Goal: Task Accomplishment & Management: Manage account settings

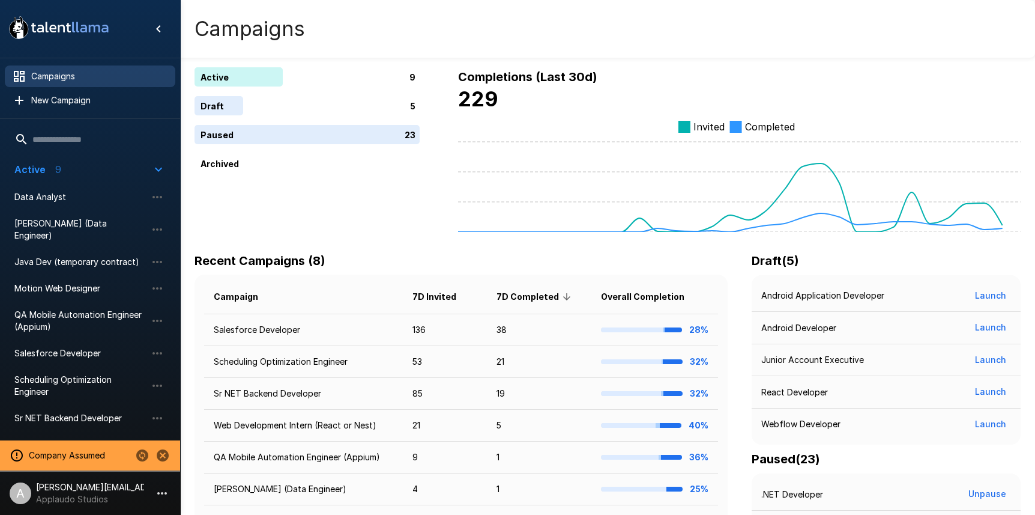
click at [144, 459] on icon "Change to another company" at bounding box center [142, 455] width 12 height 12
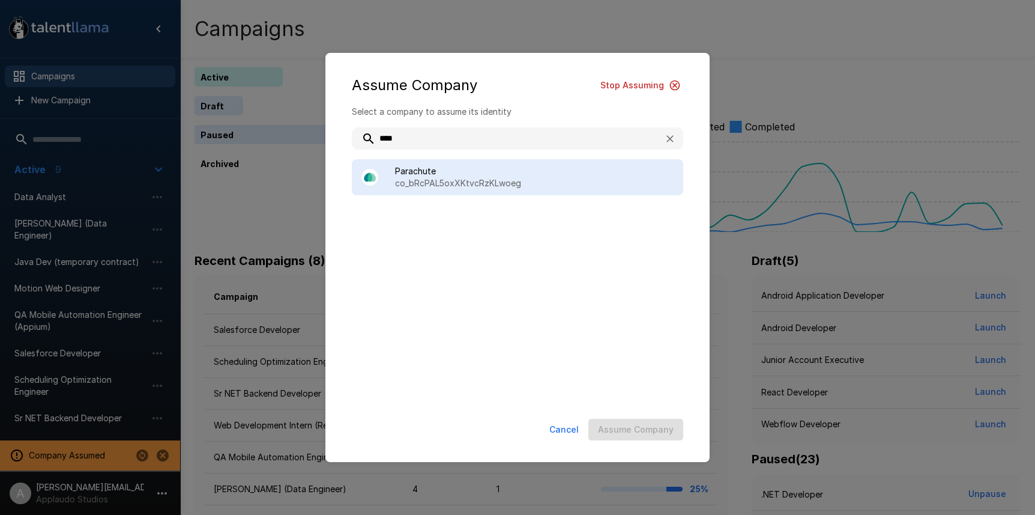
type input "****"
click at [538, 193] on div "Parachute co_bRcPAL5oxXKtvcRzKLwoeg" at bounding box center [518, 177] width 332 height 36
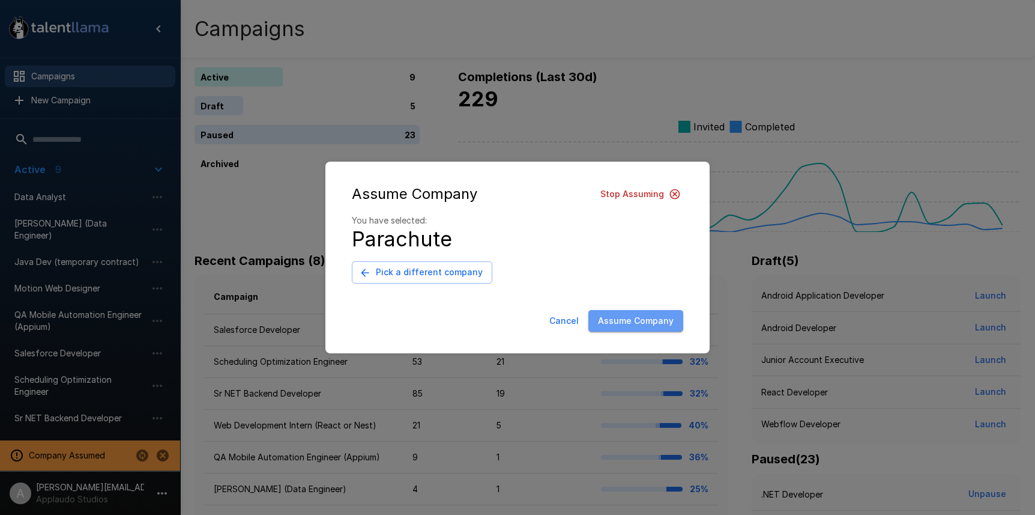
click at [671, 321] on button "Assume Company" at bounding box center [636, 321] width 95 height 22
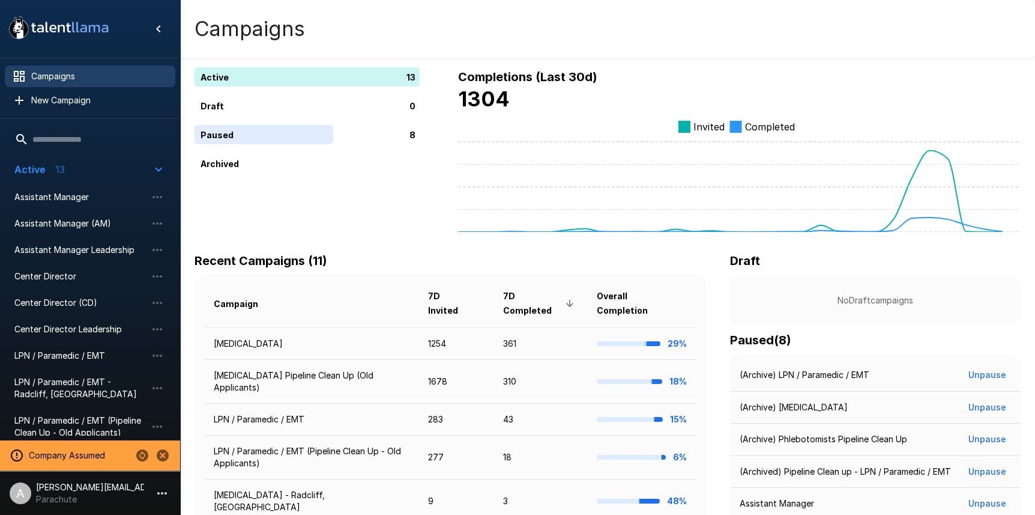
click at [799, 66] on div "Active 13 Draft 0 Paused 8 Archived Completions (Last 30d) 1304 Invited Complet…" at bounding box center [607, 389] width 855 height 778
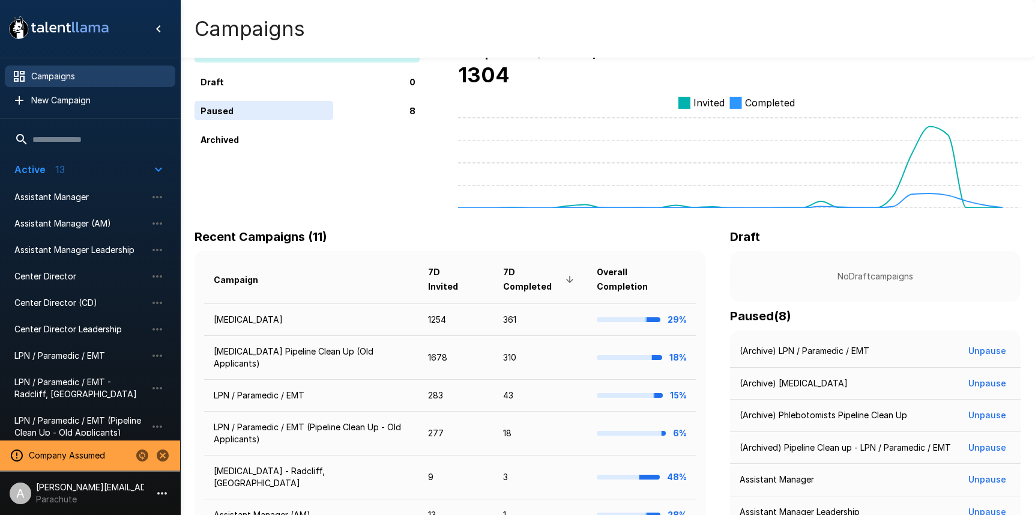
scroll to position [26, 0]
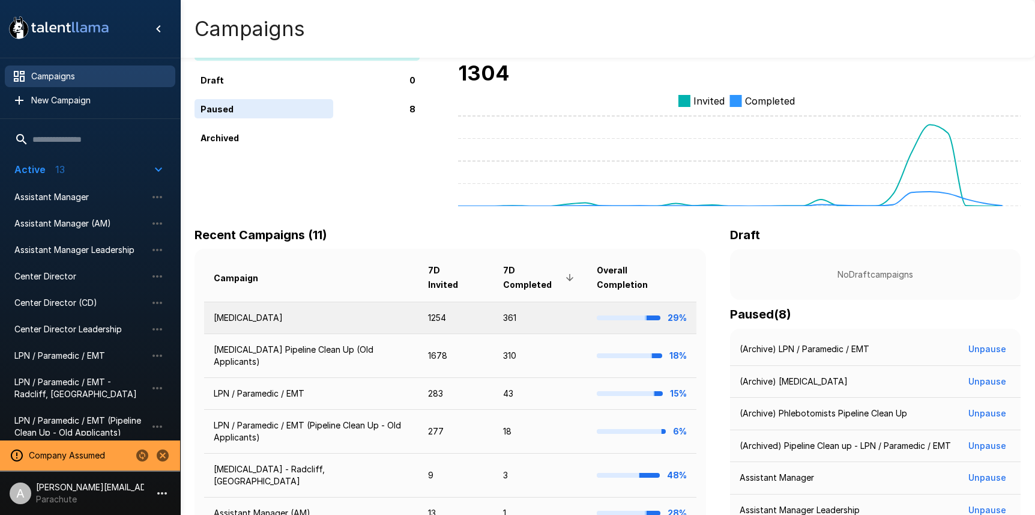
click at [379, 316] on td "[MEDICAL_DATA]" at bounding box center [311, 317] width 214 height 32
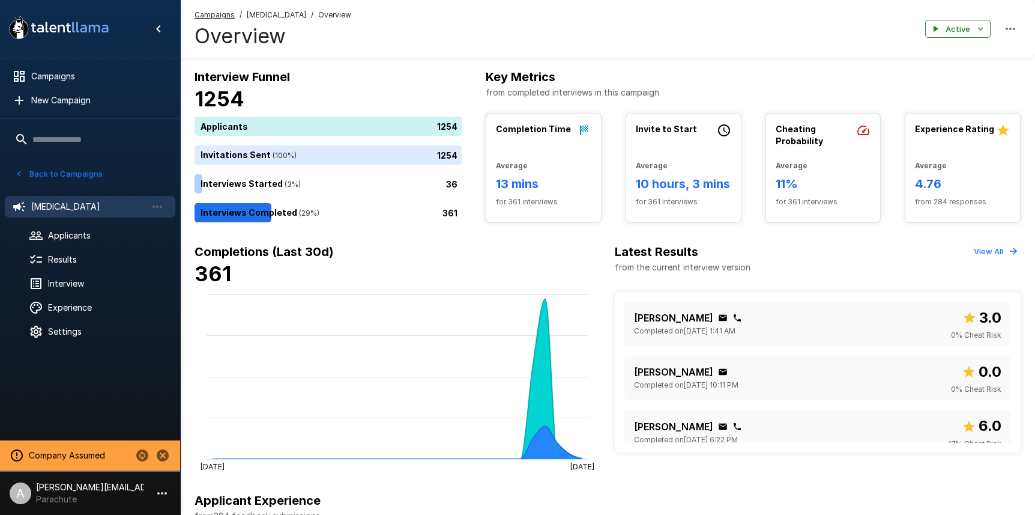
click at [85, 172] on button "Back to Campaigns" at bounding box center [59, 174] width 94 height 19
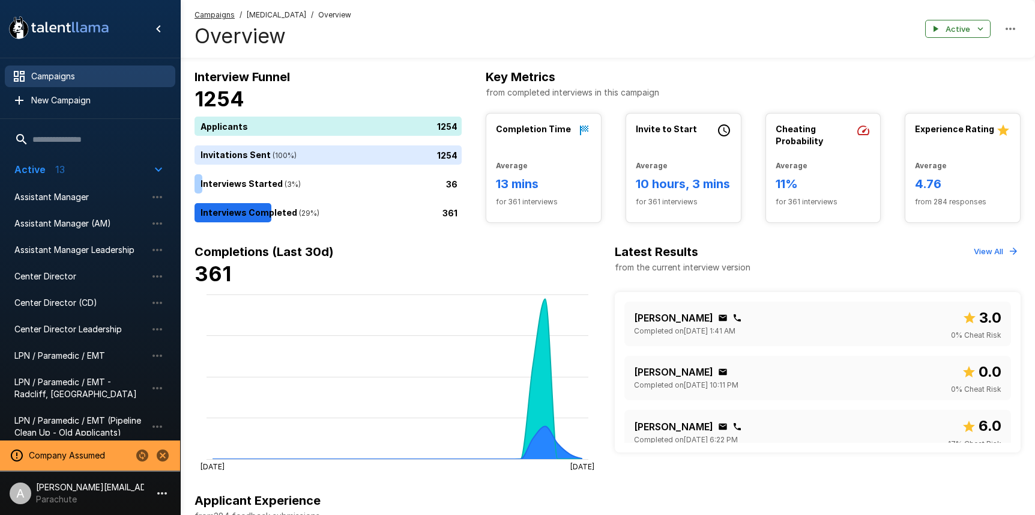
click at [92, 74] on span "Campaigns" at bounding box center [98, 76] width 135 height 12
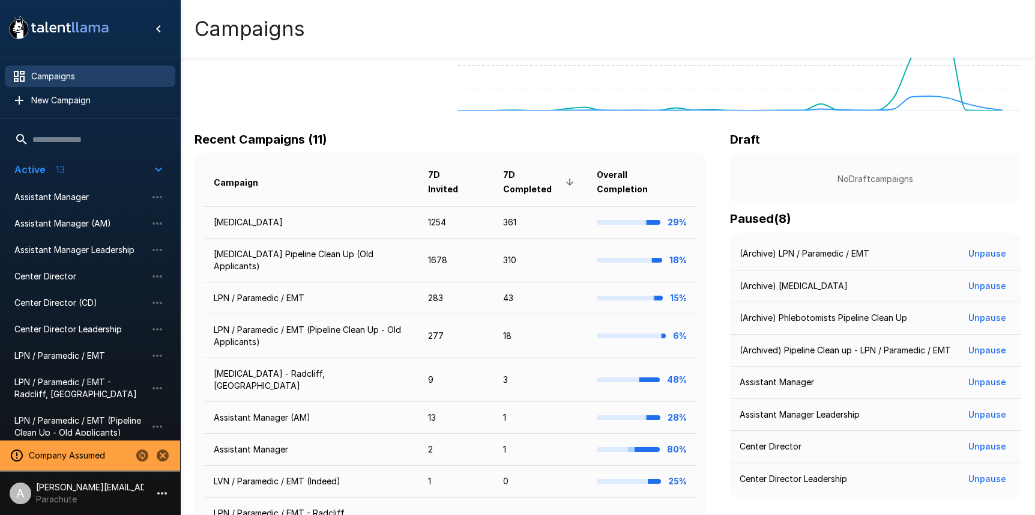
scroll to position [130, 0]
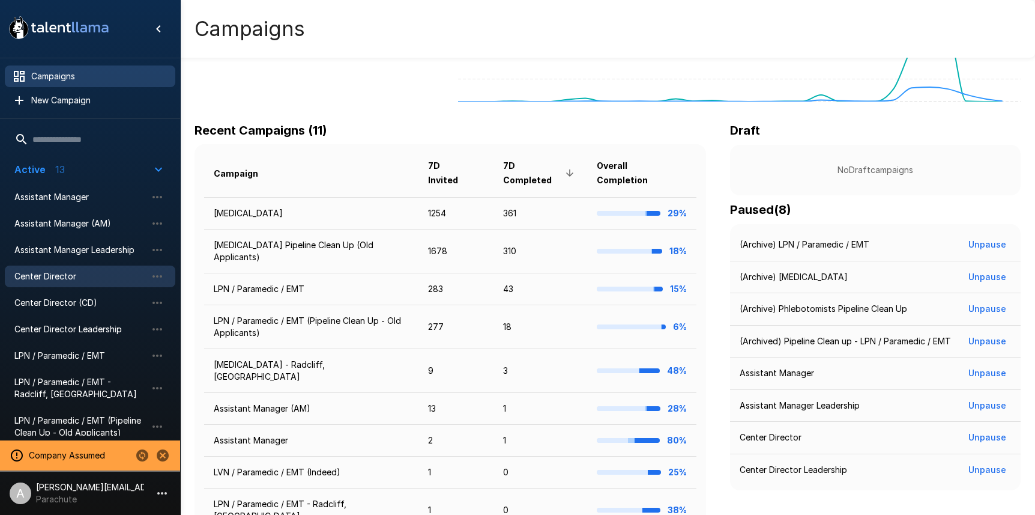
click at [62, 273] on span "Center Director" at bounding box center [80, 276] width 132 height 12
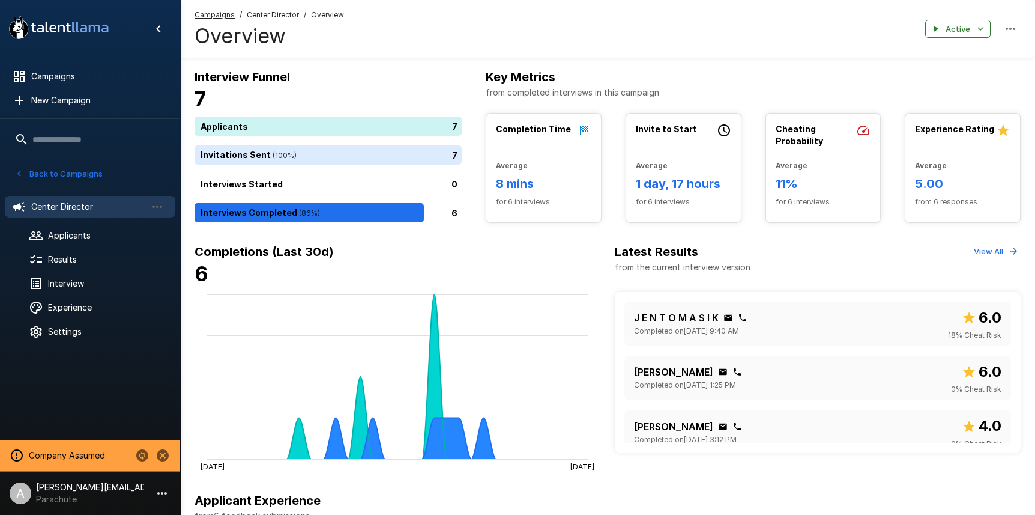
click at [65, 179] on button "Back to Campaigns" at bounding box center [59, 174] width 94 height 19
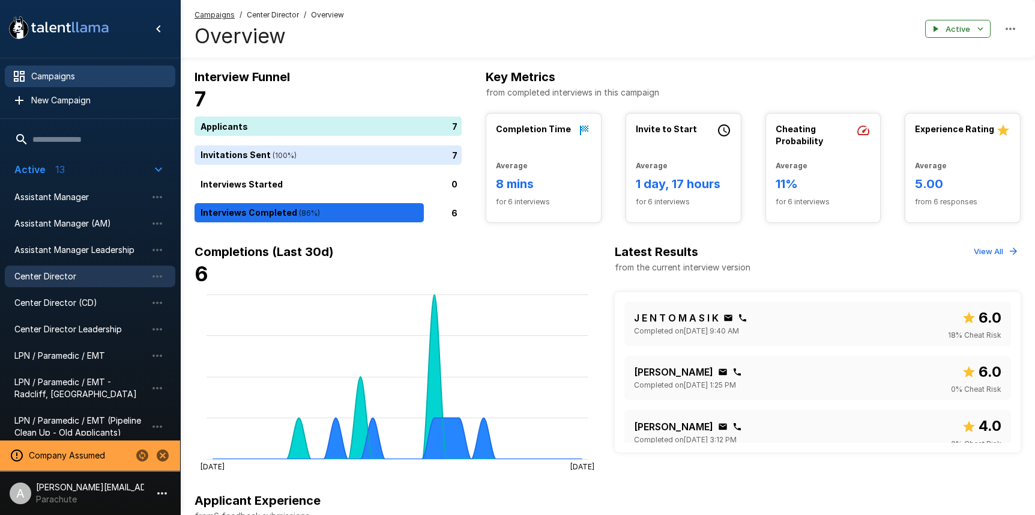
click at [87, 67] on div "Campaigns" at bounding box center [90, 76] width 171 height 22
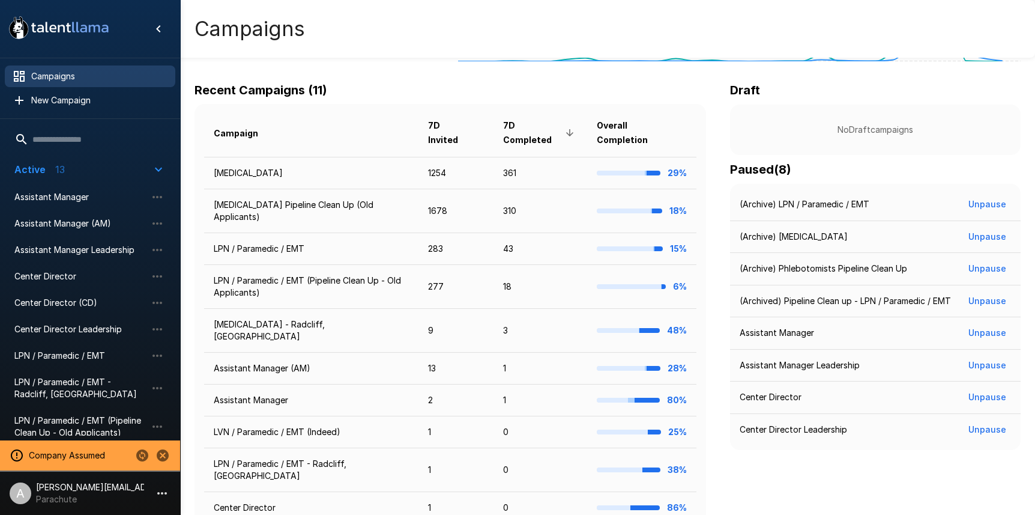
scroll to position [180, 0]
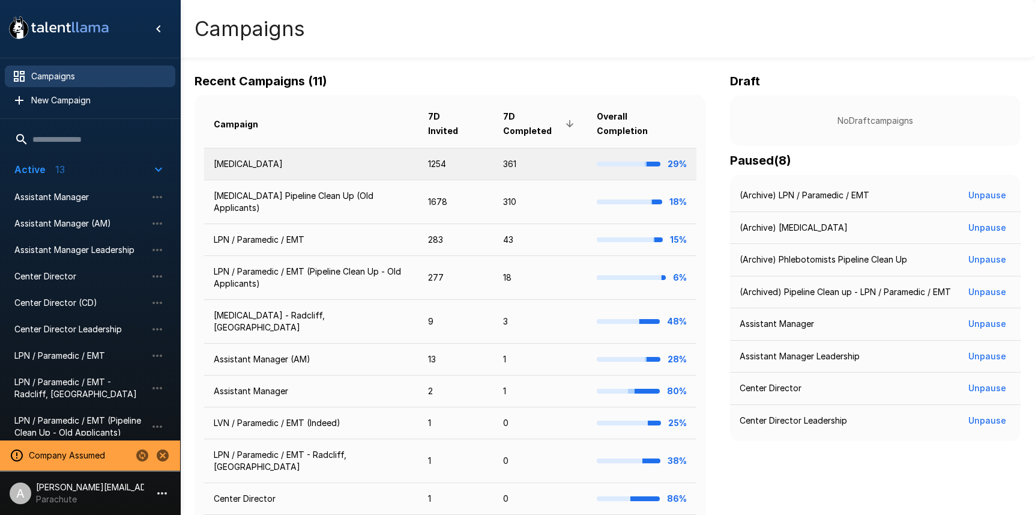
click at [350, 166] on td "[MEDICAL_DATA]" at bounding box center [311, 164] width 214 height 32
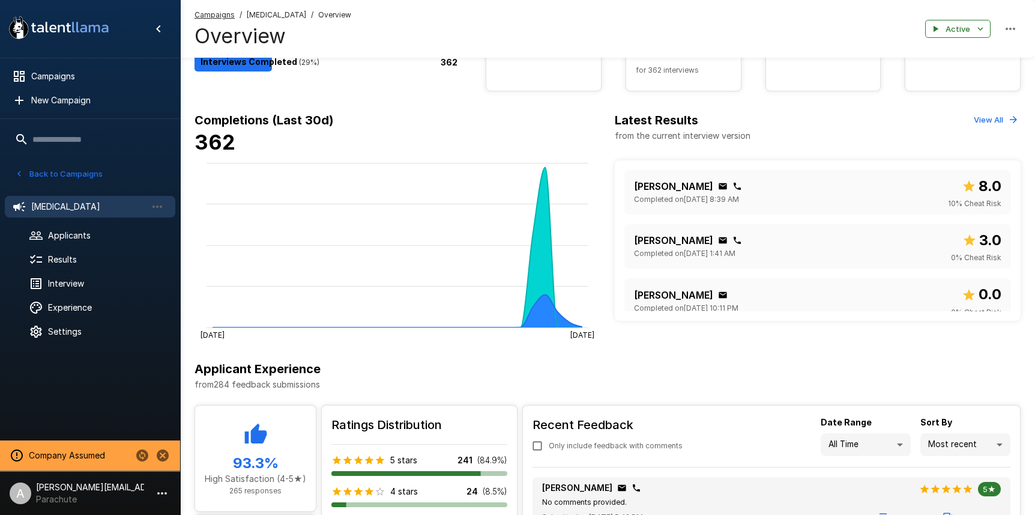
scroll to position [208, 0]
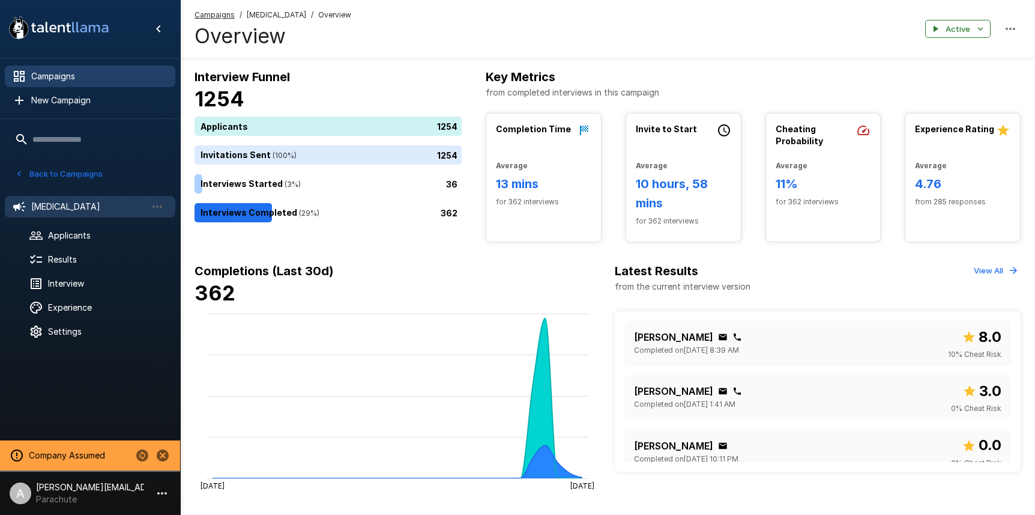
click at [66, 84] on div "Campaigns" at bounding box center [90, 76] width 171 height 22
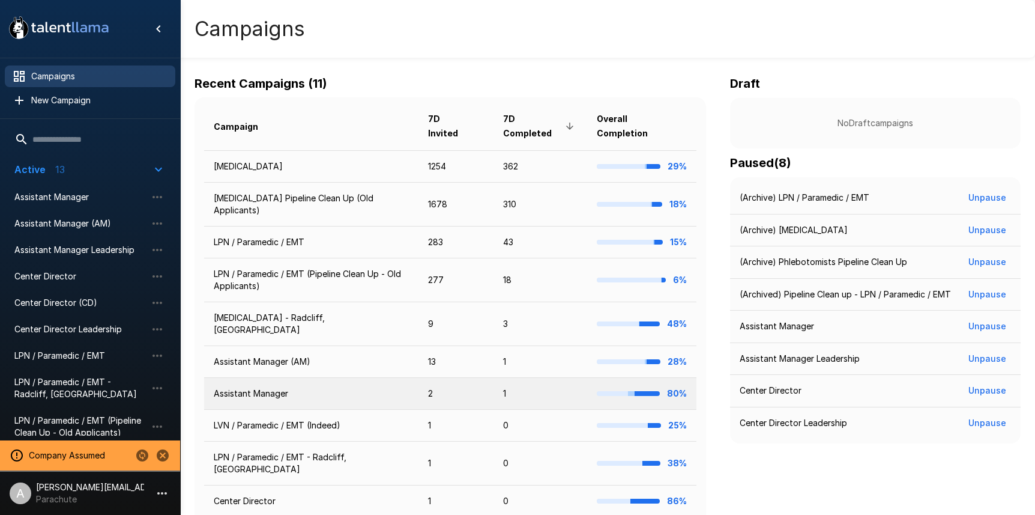
scroll to position [228, 0]
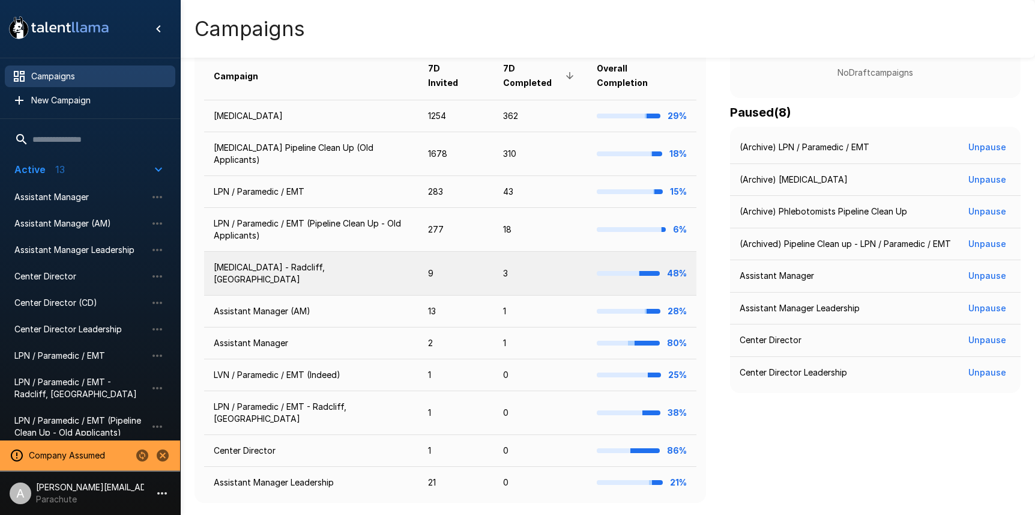
click at [320, 262] on td "[MEDICAL_DATA] - Radcliff, [GEOGRAPHIC_DATA]" at bounding box center [311, 274] width 214 height 44
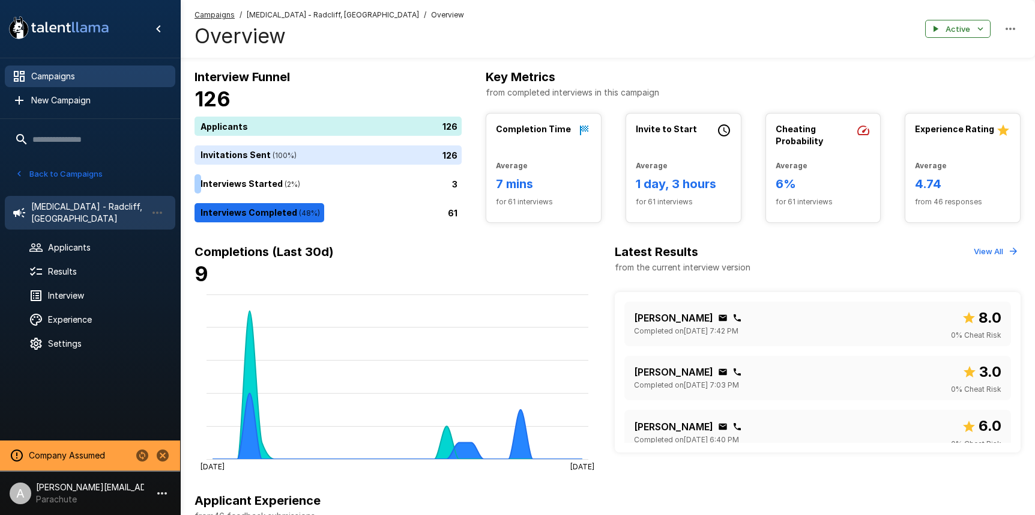
click at [53, 79] on span "Campaigns" at bounding box center [98, 76] width 135 height 12
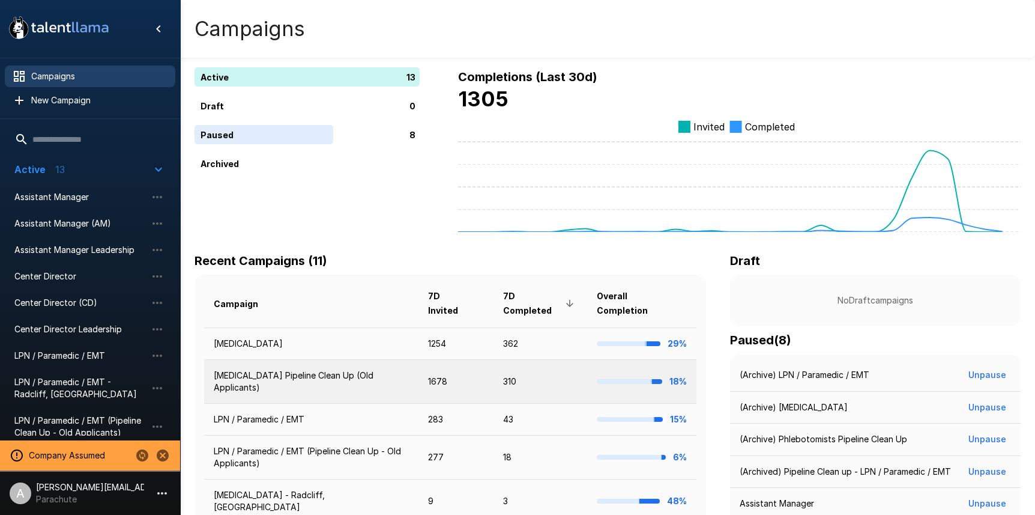
click at [489, 378] on td "1678" at bounding box center [456, 382] width 75 height 44
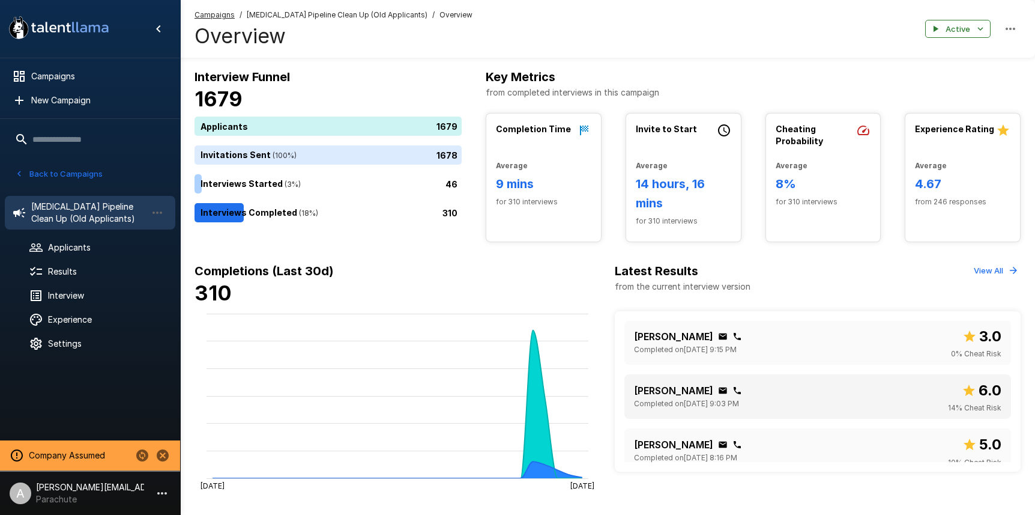
scroll to position [165, 0]
click at [856, 336] on div "[PERSON_NAME] Completed on [DATE] 9:15 PM 3.0 0 % Cheat Risk" at bounding box center [818, 341] width 368 height 35
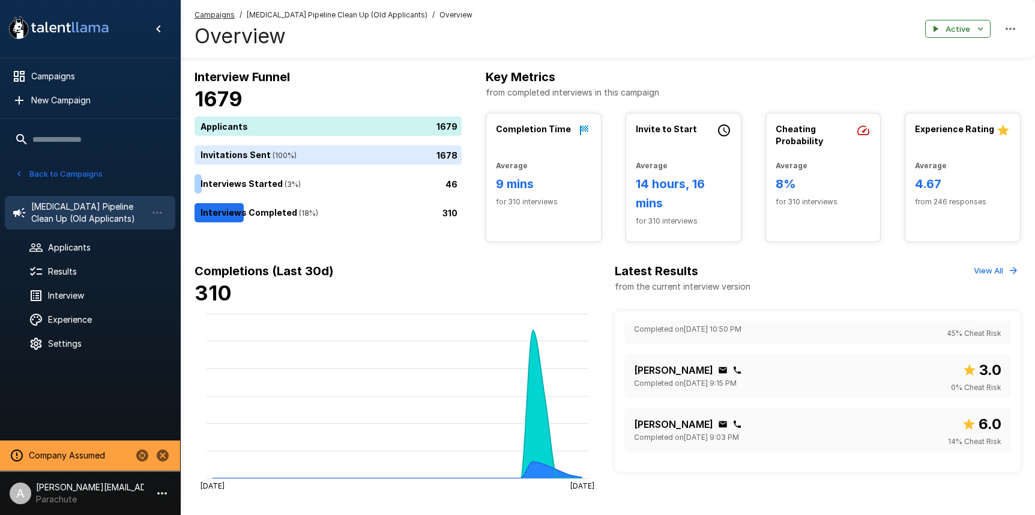
scroll to position [118, 0]
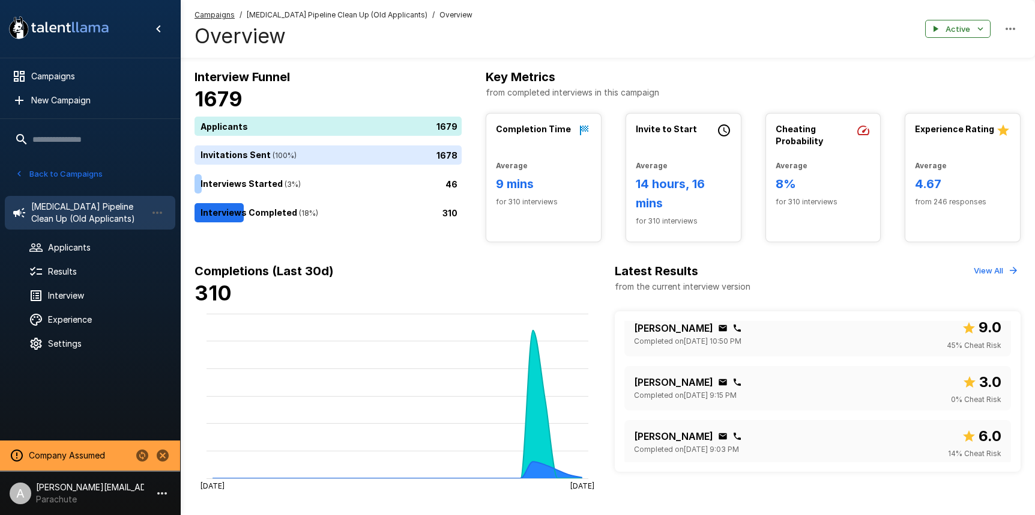
click at [799, 438] on div "[PERSON_NAME] Completed on [DATE] 9:03 PM 6.0 14 % Cheat Risk" at bounding box center [818, 442] width 368 height 35
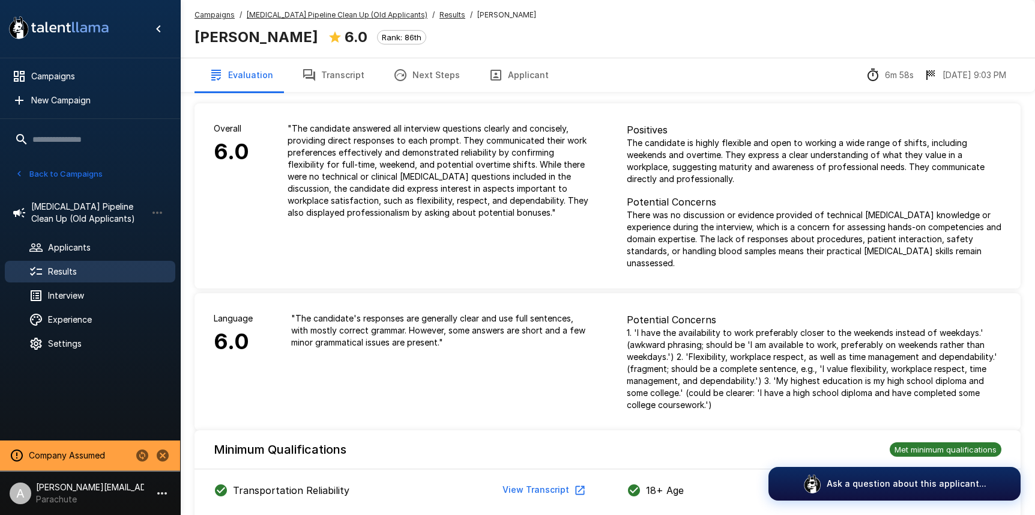
click at [440, 15] on u "Results" at bounding box center [453, 14] width 26 height 9
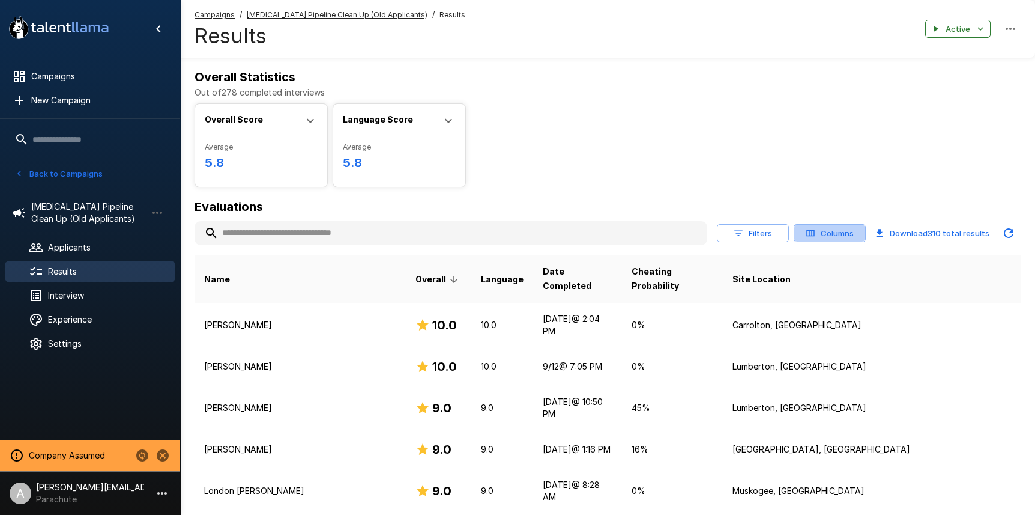
click at [836, 238] on button "Columns" at bounding box center [830, 233] width 72 height 19
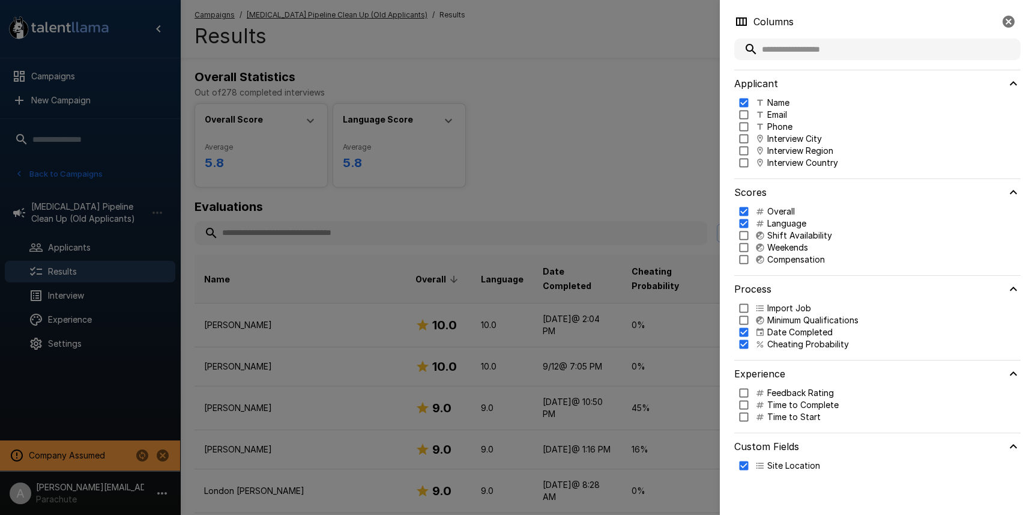
click at [634, 160] on div at bounding box center [517, 257] width 1035 height 515
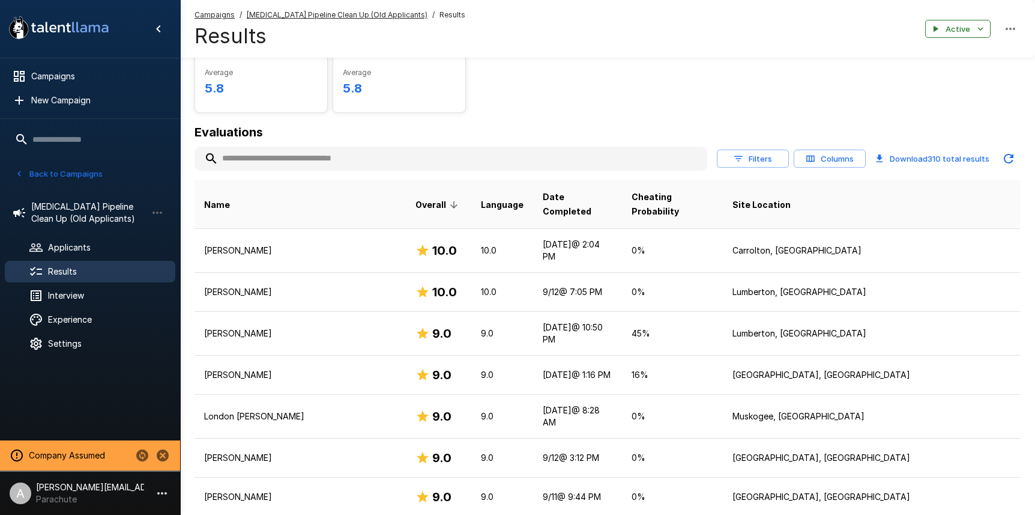
scroll to position [78, 0]
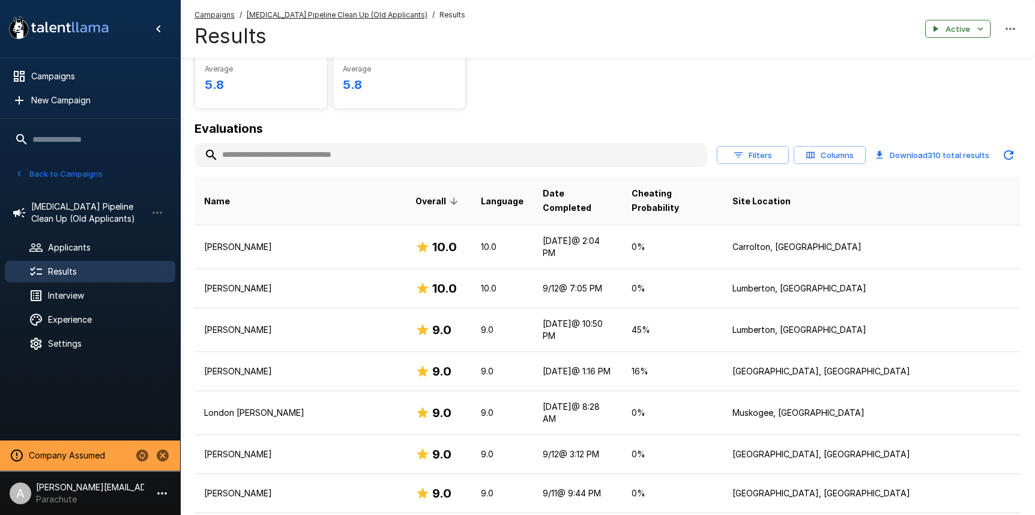
click at [755, 155] on button "Filters" at bounding box center [753, 155] width 72 height 19
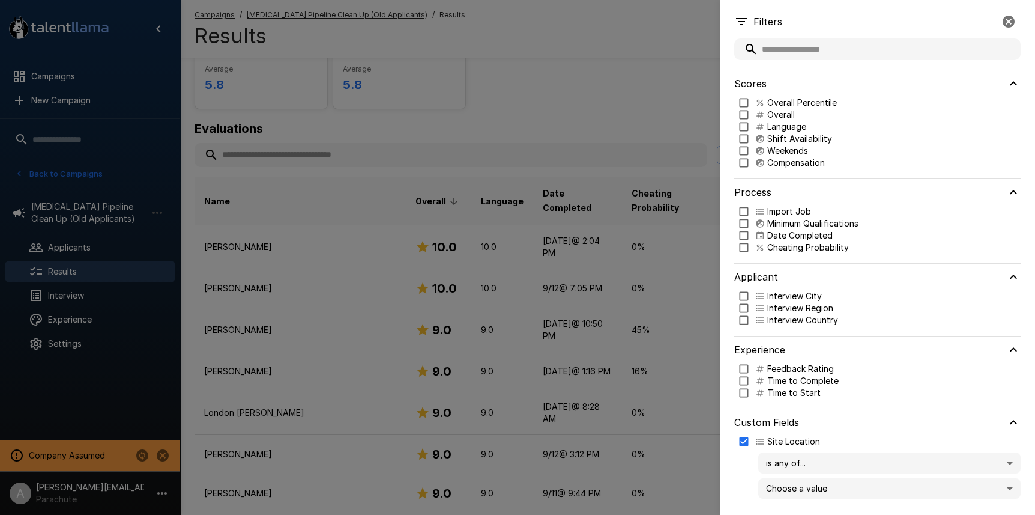
scroll to position [8, 0]
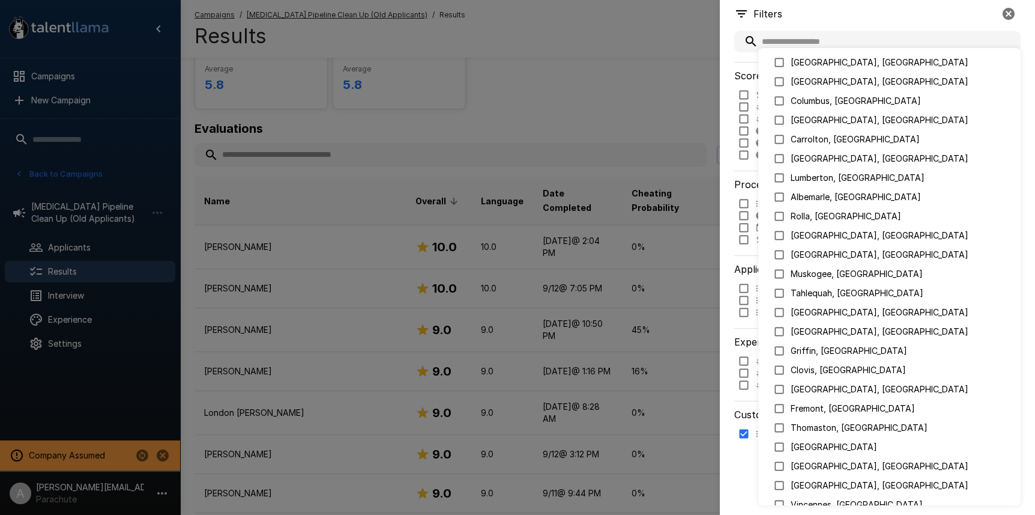
click at [829, 437] on body ".st0{fill:#FFFFFF;} .st1{fill:#76a4ed;} Campaigns New Campaign Active 13 Assist…" at bounding box center [517, 179] width 1035 height 515
click at [718, 136] on div at bounding box center [517, 257] width 1035 height 515
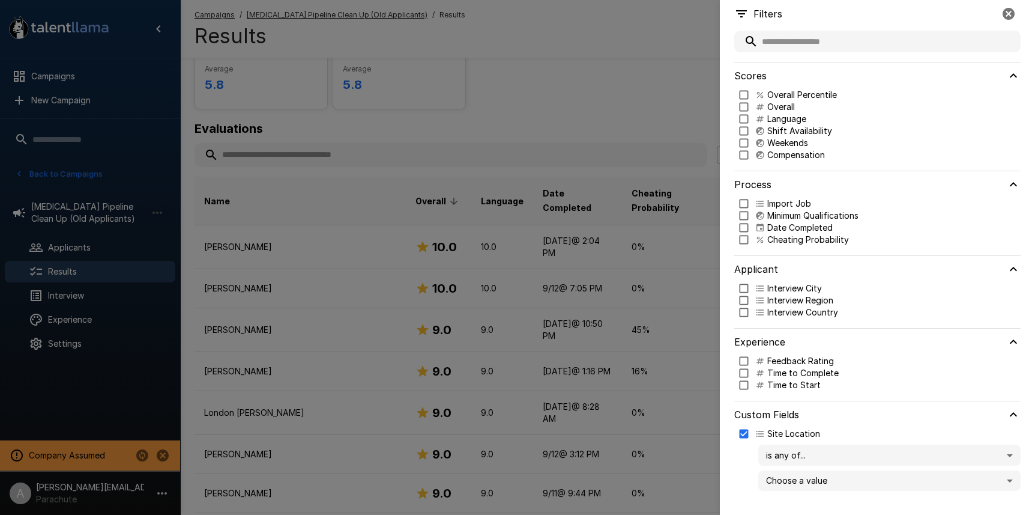
click at [652, 129] on div at bounding box center [517, 257] width 1035 height 515
